Goal: Task Accomplishment & Management: Manage account settings

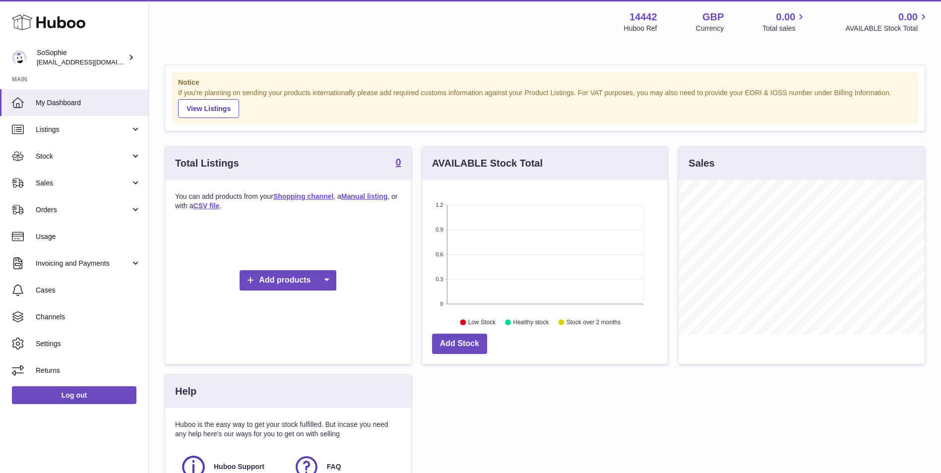
scroll to position [155, 246]
click at [73, 134] on link "Listings" at bounding box center [74, 129] width 148 height 27
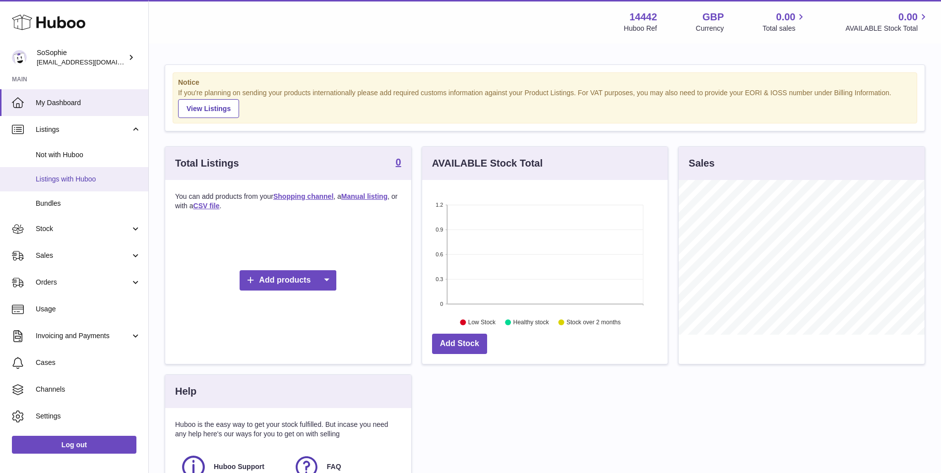
click at [78, 175] on span "Listings with Huboo" at bounding box center [88, 179] width 105 height 9
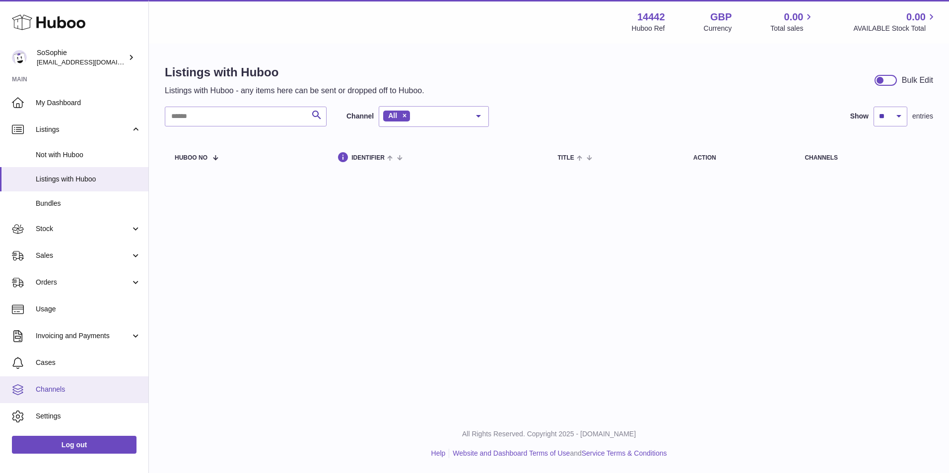
click at [83, 386] on span "Channels" at bounding box center [88, 389] width 105 height 9
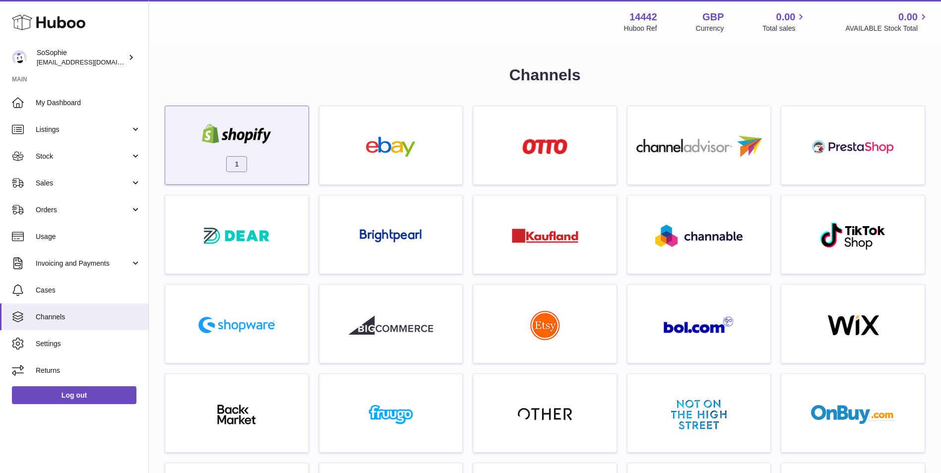
click at [259, 155] on div "1" at bounding box center [236, 148] width 133 height 64
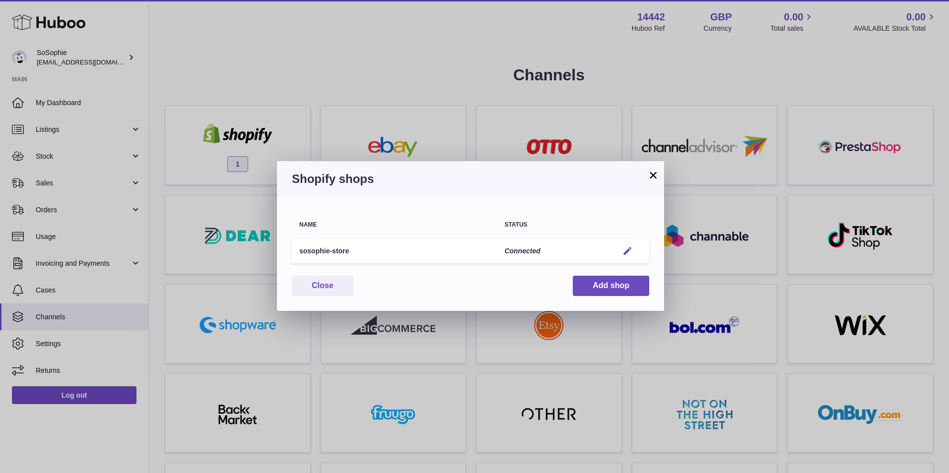
click at [633, 250] on em "button" at bounding box center [627, 251] width 10 height 10
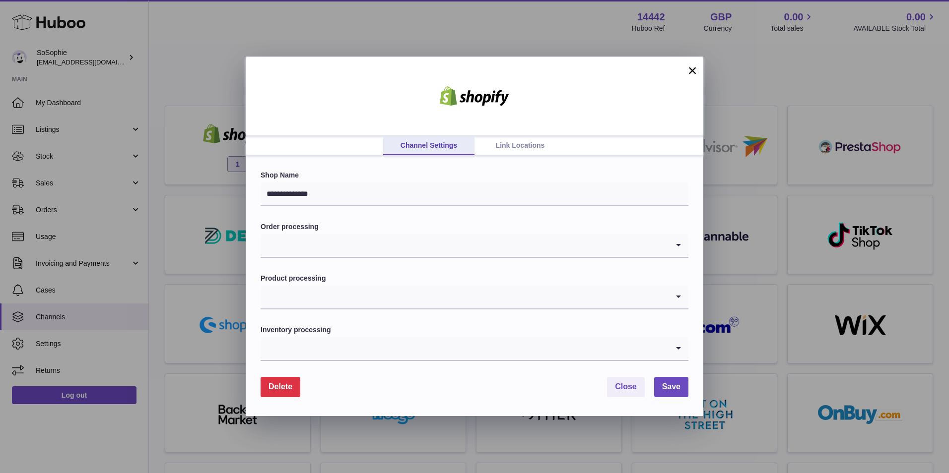
click at [506, 147] on link "Link Locations" at bounding box center [519, 145] width 91 height 19
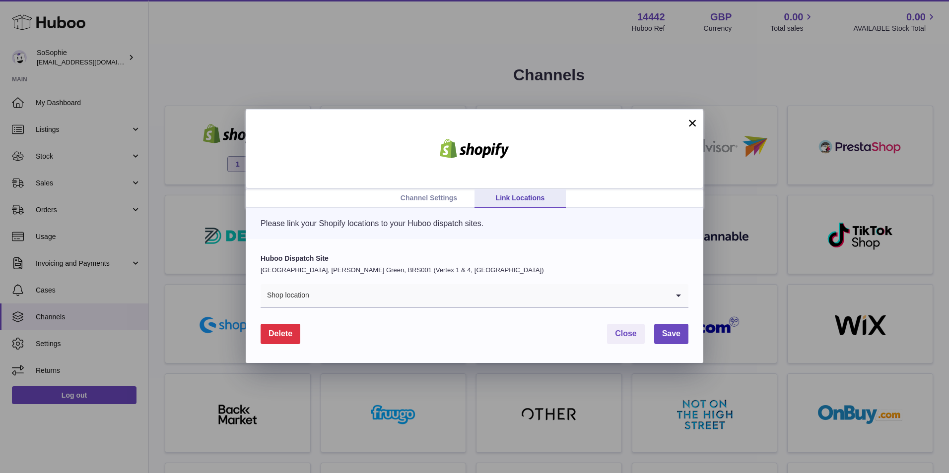
click at [433, 196] on link "Channel Settings" at bounding box center [428, 198] width 91 height 19
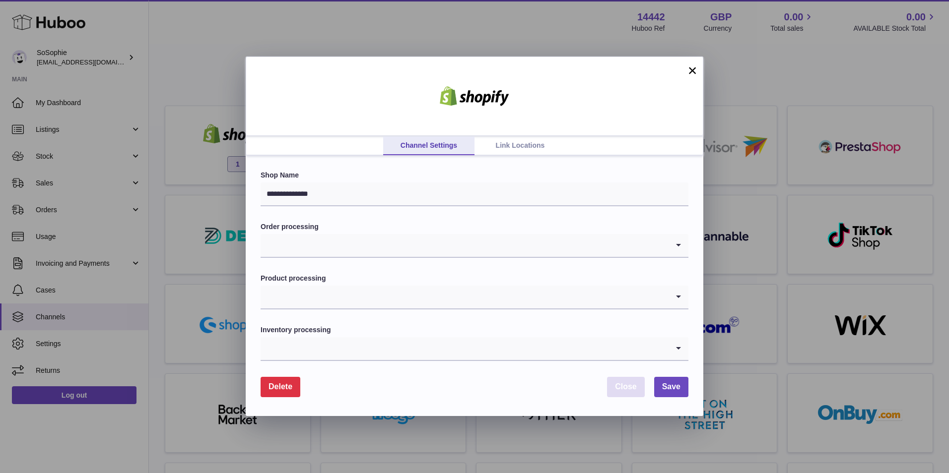
click at [630, 385] on span "Close" at bounding box center [626, 387] width 22 height 8
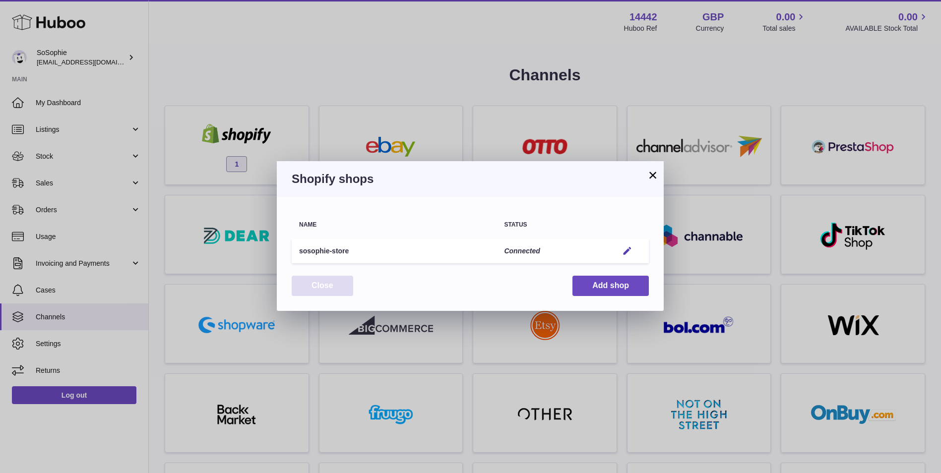
click at [328, 285] on button "Close" at bounding box center [323, 286] width 62 height 20
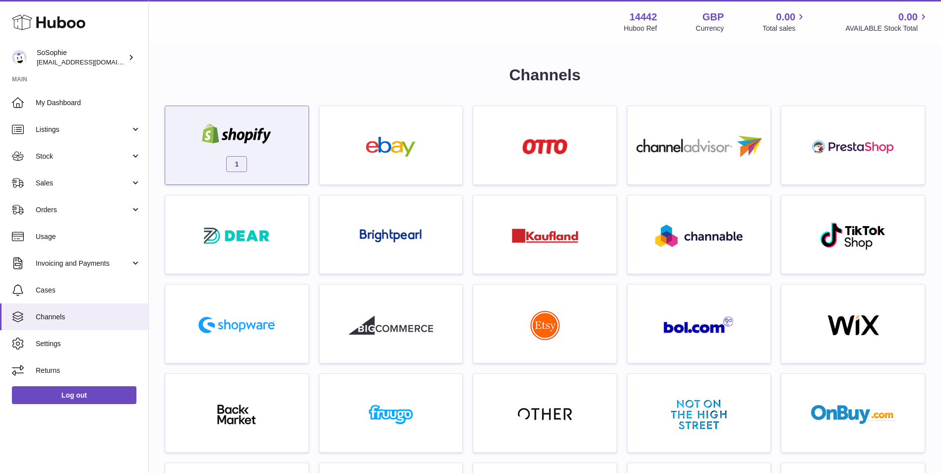
click at [259, 165] on div "1" at bounding box center [236, 148] width 133 height 64
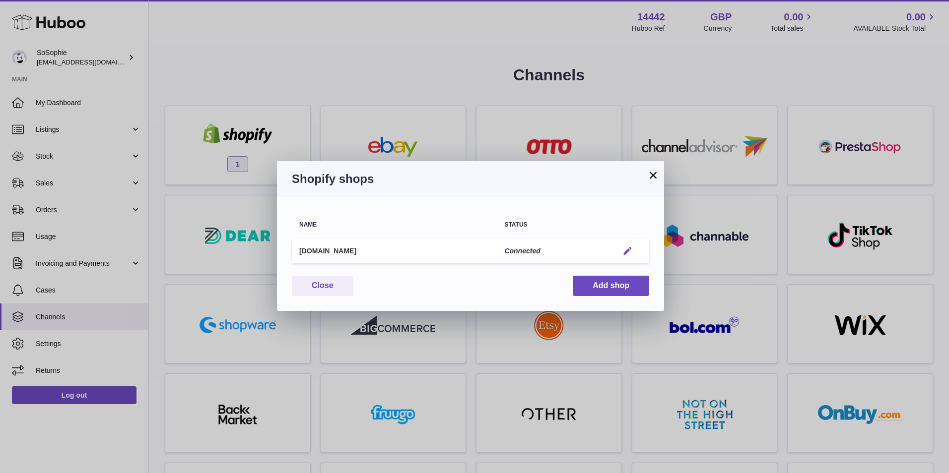
click at [629, 256] on em "button" at bounding box center [627, 251] width 10 height 10
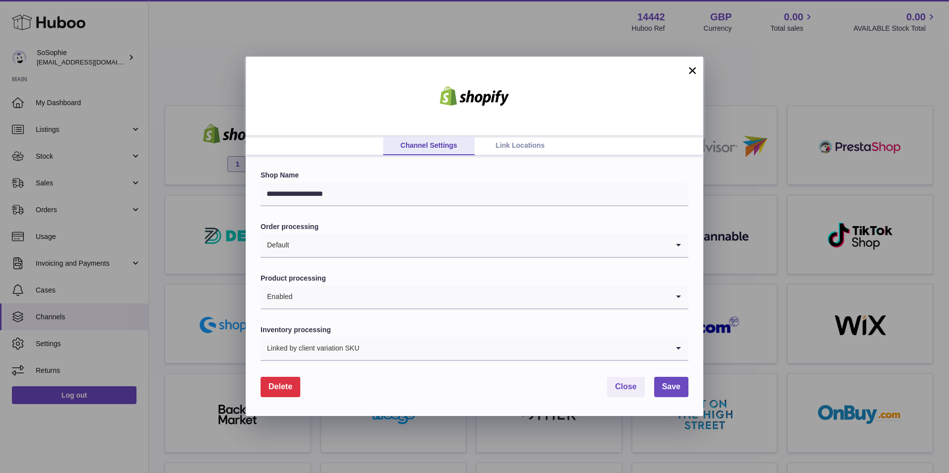
click at [694, 69] on button "×" at bounding box center [692, 71] width 12 height 12
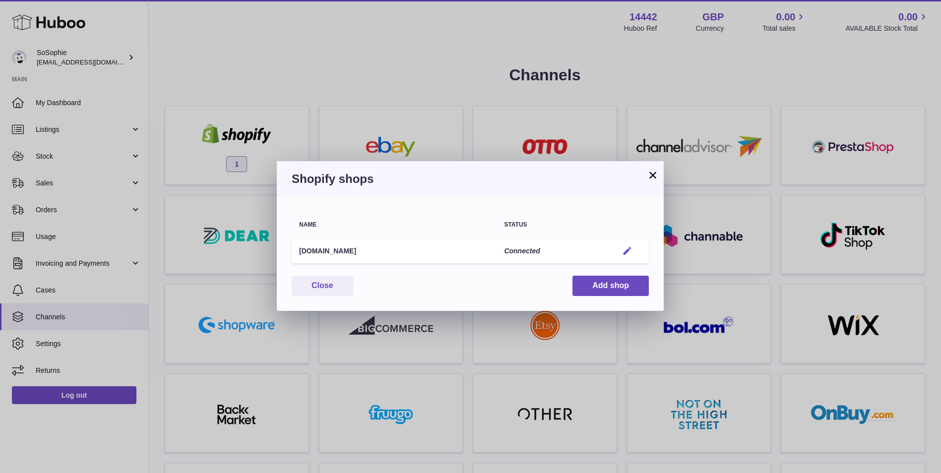
click at [631, 254] on em "button" at bounding box center [627, 251] width 10 height 10
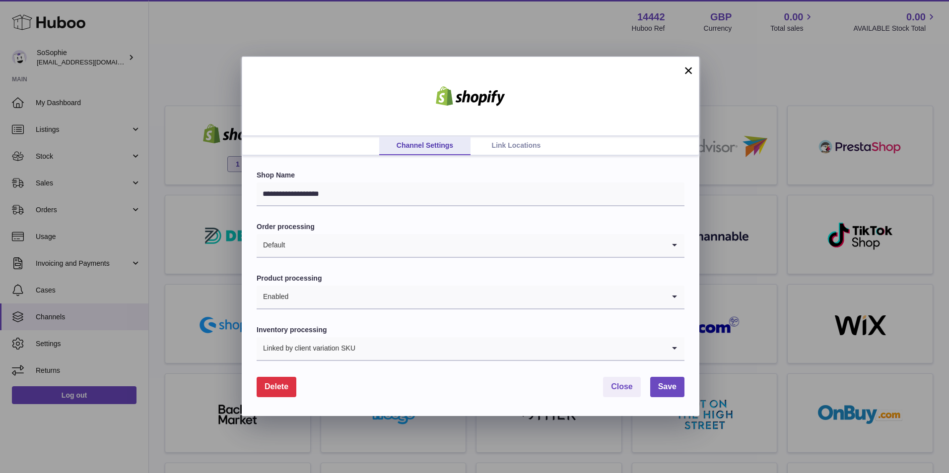
click at [487, 151] on link "Link Locations" at bounding box center [515, 145] width 91 height 19
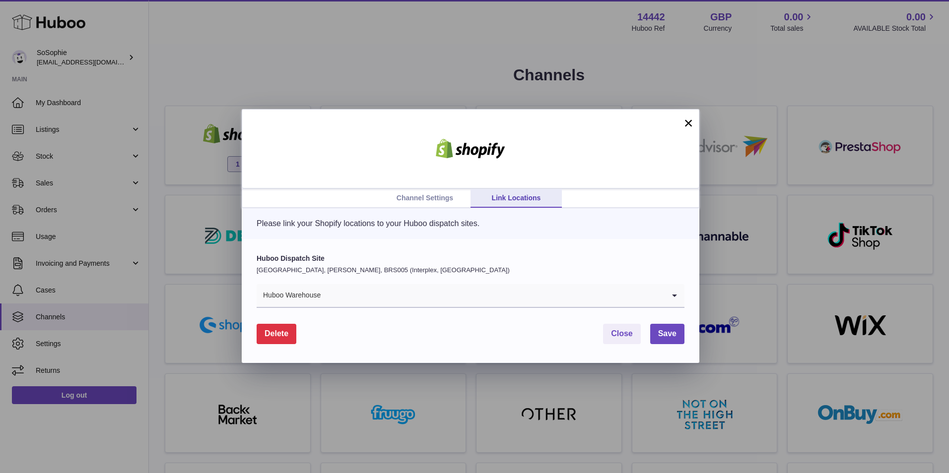
click at [670, 302] on icon "Search for option" at bounding box center [675, 295] width 20 height 23
click at [392, 269] on p "[GEOGRAPHIC_DATA], [PERSON_NAME], BRS005 (Interplex, [GEOGRAPHIC_DATA])" at bounding box center [471, 270] width 428 height 9
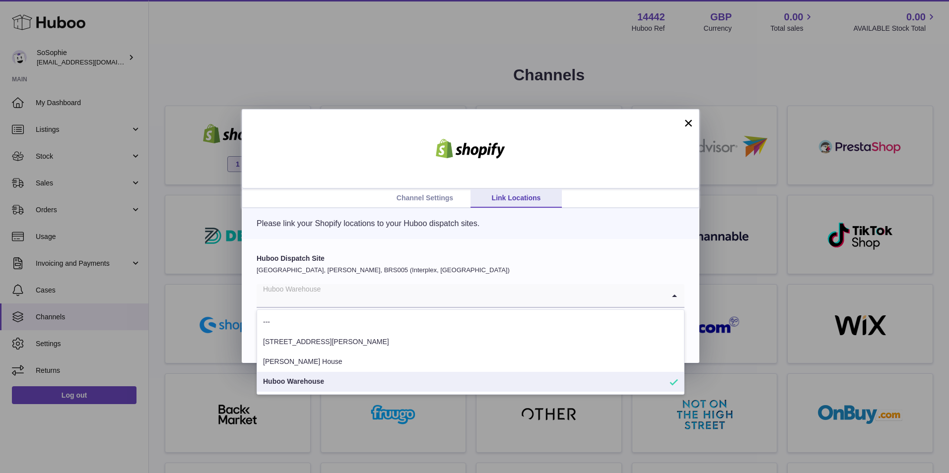
click at [385, 291] on input "Search for option" at bounding box center [461, 295] width 408 height 23
click at [397, 263] on label "Huboo Dispatch Site" at bounding box center [471, 258] width 428 height 9
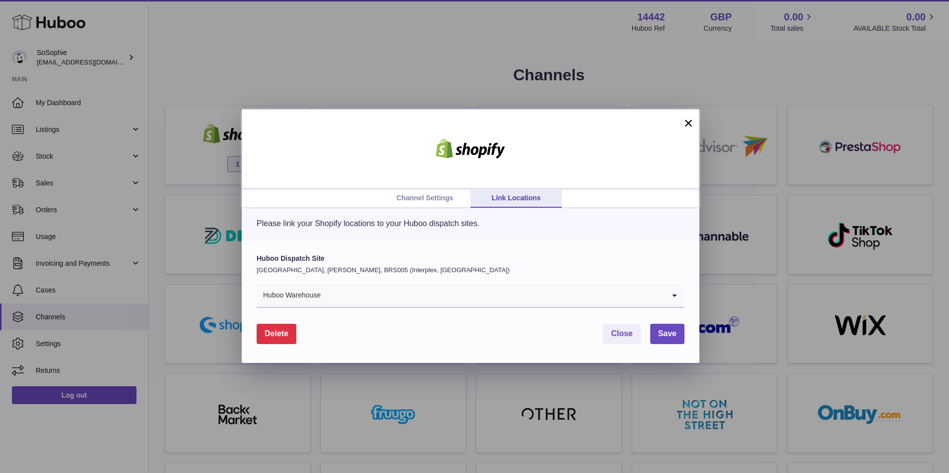
click at [417, 205] on link "Channel Settings" at bounding box center [424, 198] width 91 height 19
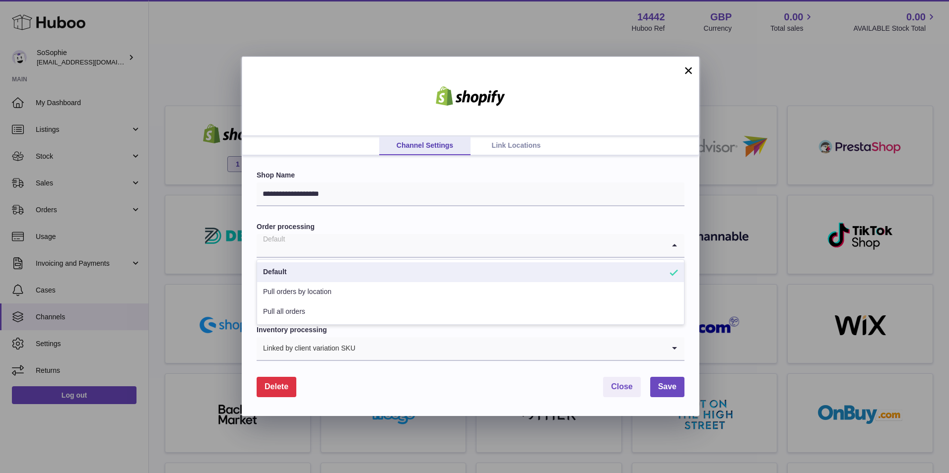
click at [394, 244] on input "Search for option" at bounding box center [461, 245] width 408 height 23
click at [412, 225] on label "Order processing" at bounding box center [471, 226] width 428 height 9
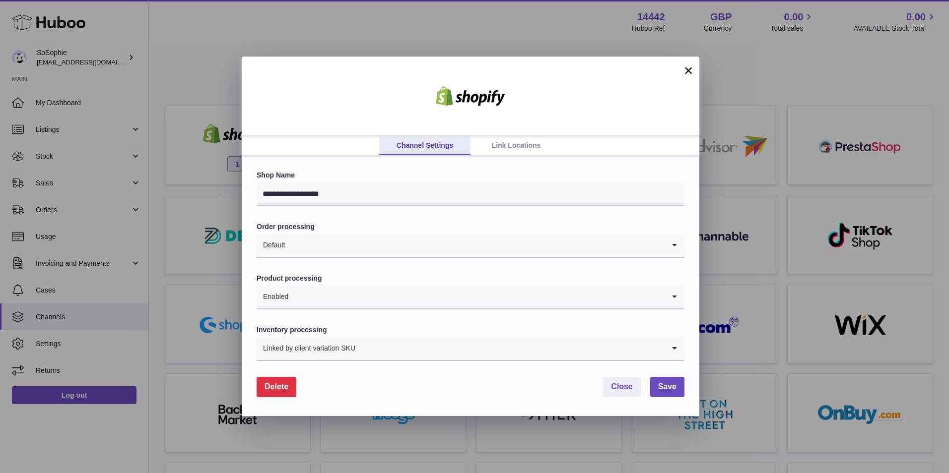
click at [390, 296] on input "Search for option" at bounding box center [477, 297] width 376 height 23
click at [402, 270] on form "**********" at bounding box center [471, 284] width 428 height 226
click at [616, 386] on span "Close" at bounding box center [622, 387] width 22 height 8
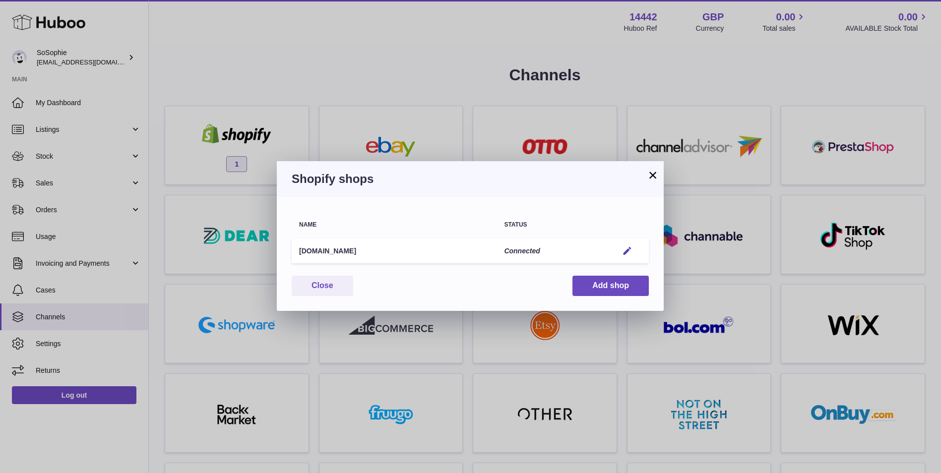
click at [657, 173] on button "×" at bounding box center [653, 175] width 12 height 12
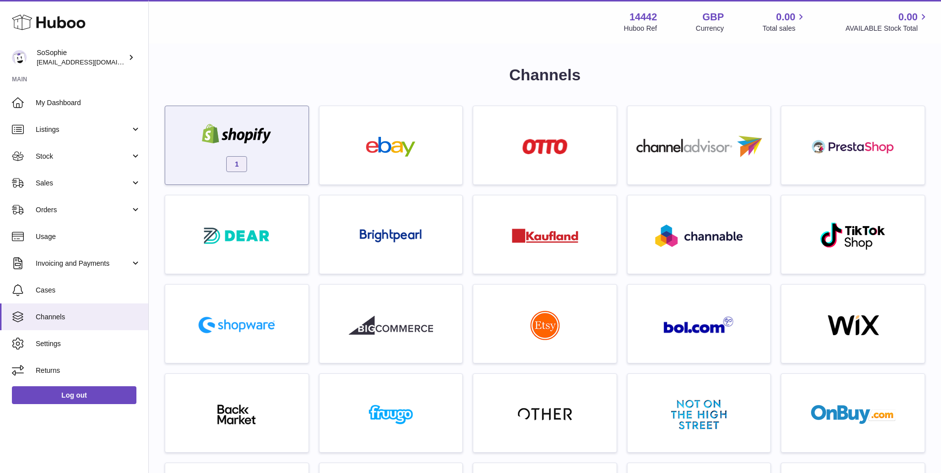
click at [268, 146] on div at bounding box center [237, 135] width 84 height 22
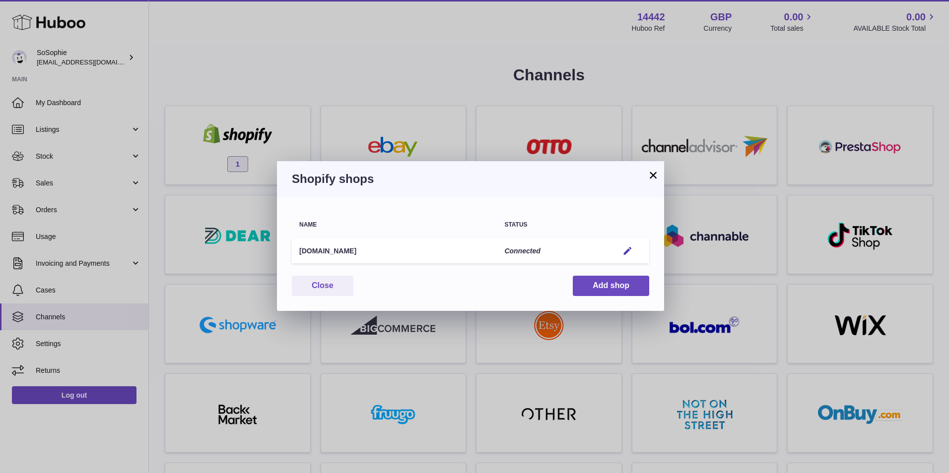
click at [659, 175] on button "×" at bounding box center [653, 175] width 12 height 12
